Goal: Task Accomplishment & Management: Use online tool/utility

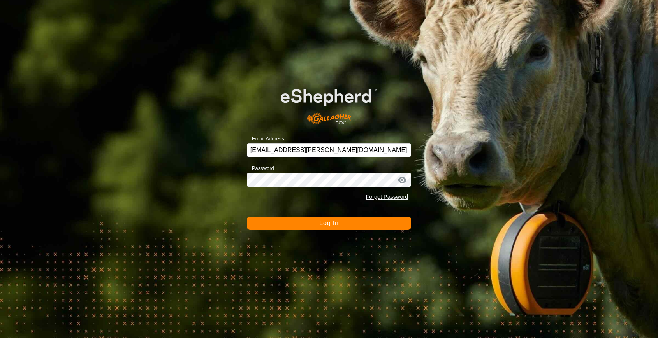
click at [369, 224] on button "Log In" at bounding box center [329, 223] width 165 height 13
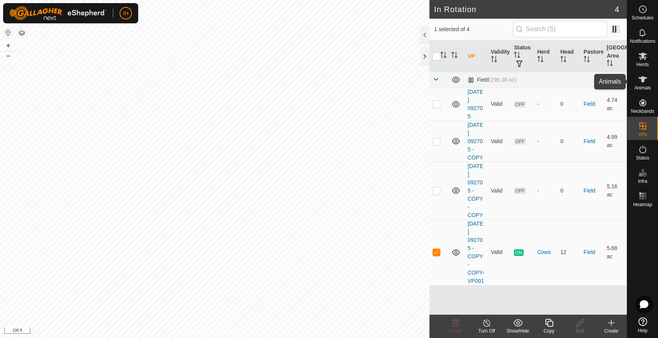
click at [641, 82] on icon at bounding box center [642, 79] width 9 height 6
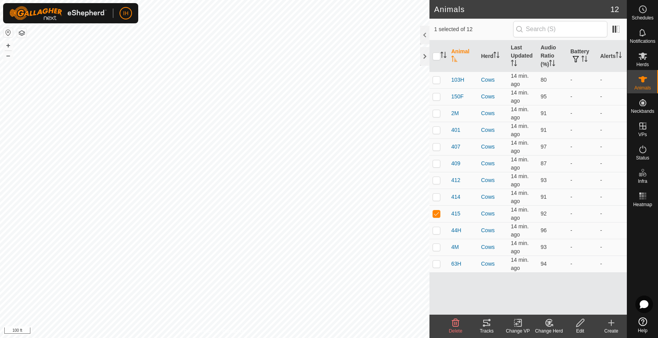
click at [490, 328] on div "Tracks" at bounding box center [486, 331] width 31 height 7
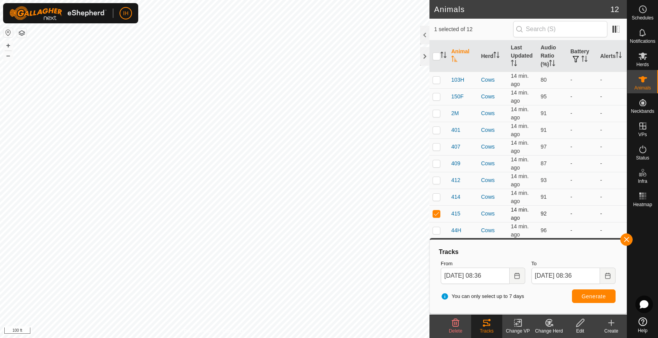
click at [438, 215] on p-checkbox at bounding box center [436, 213] width 8 height 6
checkbox input "false"
click at [549, 53] on th "Audio Ratio (%)" at bounding box center [552, 56] width 30 height 32
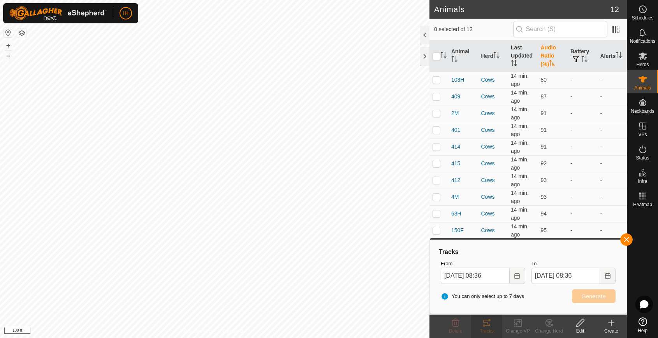
click at [549, 52] on th "Audio Ratio (%)" at bounding box center [552, 56] width 30 height 32
click at [625, 241] on button "button" at bounding box center [626, 239] width 12 height 12
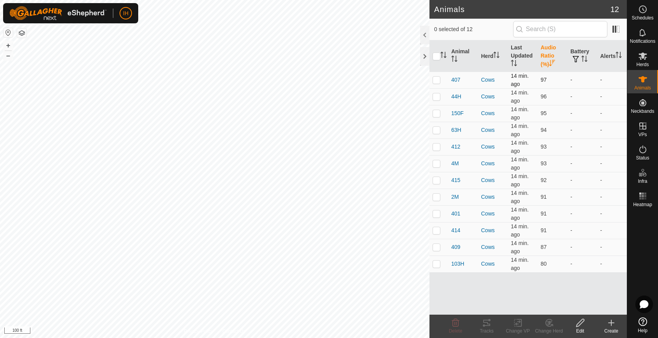
click at [437, 80] on p-checkbox at bounding box center [436, 80] width 8 height 6
checkbox input "true"
click at [487, 328] on div "Tracks" at bounding box center [486, 331] width 31 height 7
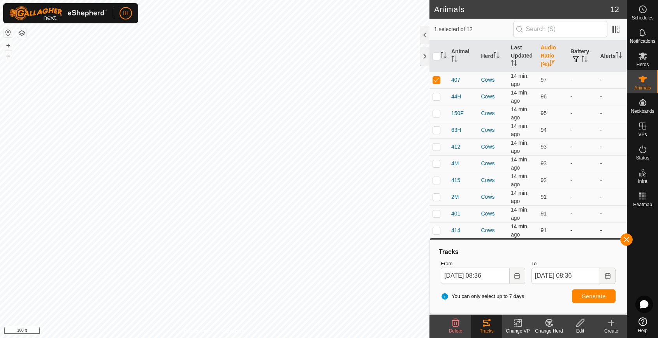
drag, startPoint x: 625, startPoint y: 238, endPoint x: 571, endPoint y: 238, distance: 53.7
click at [625, 238] on button "button" at bounding box center [626, 239] width 12 height 12
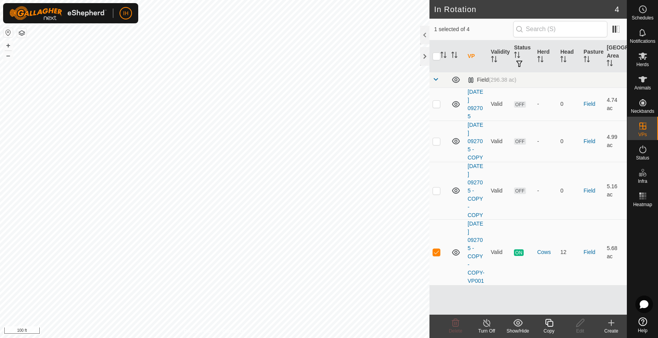
click at [551, 325] on icon at bounding box center [549, 322] width 10 height 9
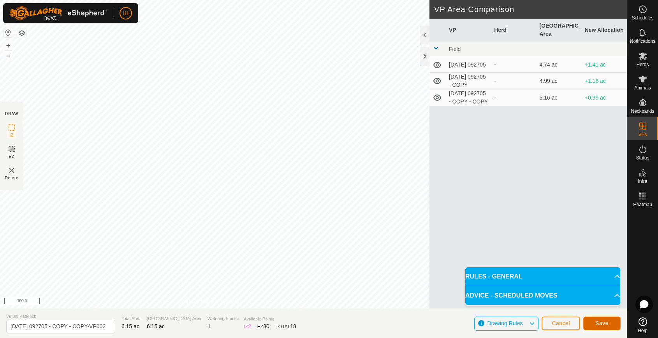
click at [598, 323] on span "Save" at bounding box center [601, 323] width 13 height 6
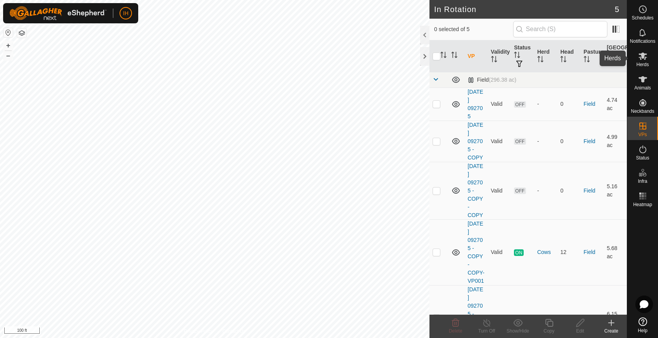
click at [646, 56] on icon at bounding box center [642, 55] width 9 height 9
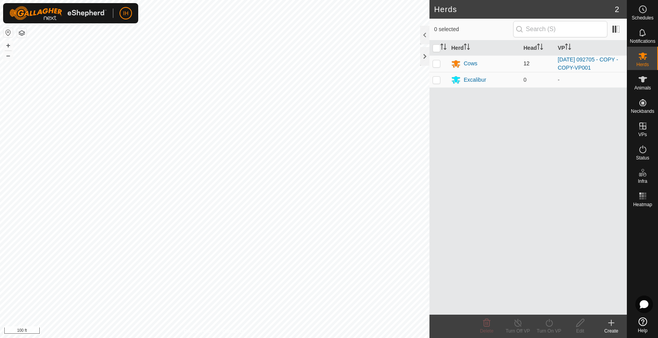
click at [436, 62] on p-checkbox at bounding box center [436, 63] width 8 height 6
checkbox input "true"
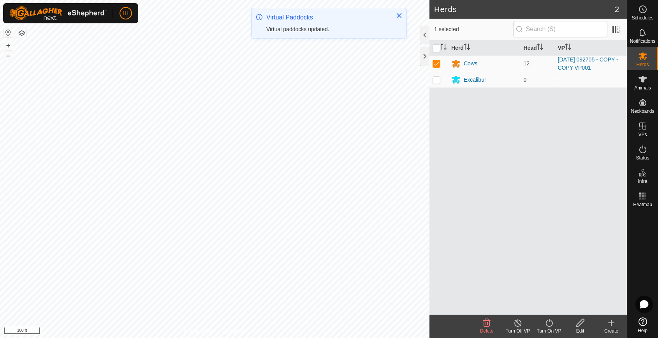
click at [546, 327] on icon at bounding box center [549, 322] width 10 height 9
click at [551, 305] on link "Now" at bounding box center [571, 306] width 77 height 16
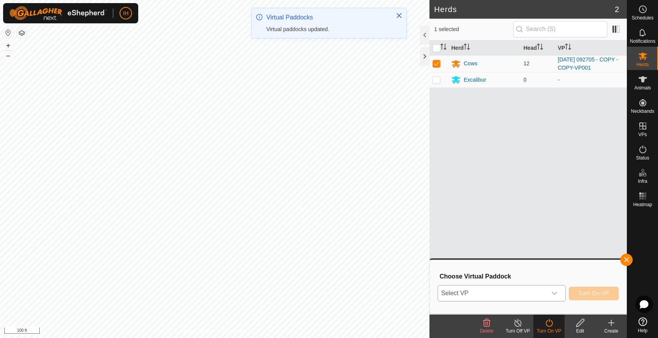
click at [522, 291] on span "Select VP" at bounding box center [492, 294] width 109 height 16
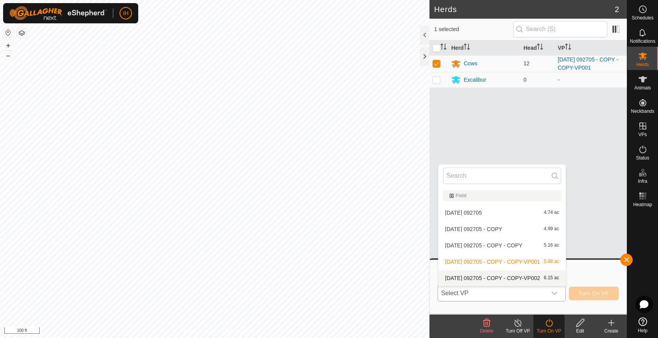
click at [528, 277] on li "[DATE] 092705 - COPY - COPY-VP002 6.15 ac" at bounding box center [501, 278] width 127 height 16
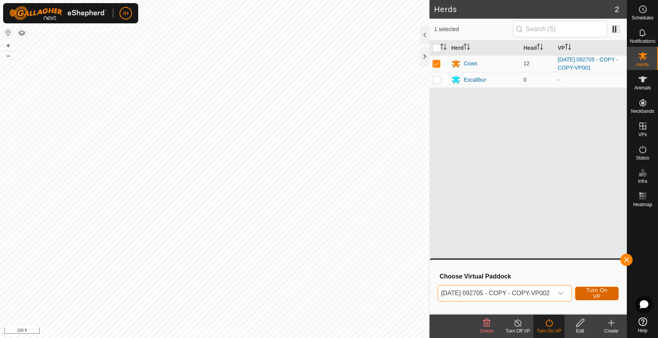
click at [601, 295] on span "Turn On VP" at bounding box center [596, 293] width 24 height 12
